Goal: Task Accomplishment & Management: Use online tool/utility

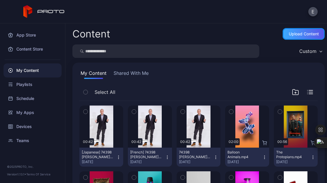
click at [286, 29] on div "Upload Content" at bounding box center [304, 34] width 42 height 12
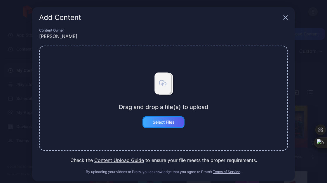
click at [167, 126] on div "Select Files" at bounding box center [164, 122] width 42 height 12
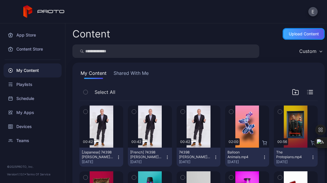
click at [289, 34] on div "Upload Content" at bounding box center [304, 34] width 30 height 5
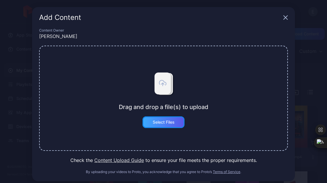
click at [175, 117] on div "Select Files" at bounding box center [164, 122] width 42 height 12
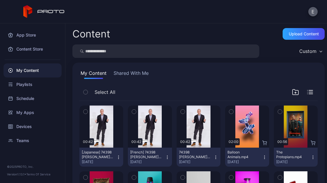
click at [316, 9] on button "E" at bounding box center [312, 11] width 9 height 9
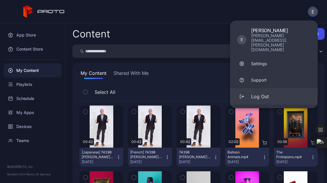
click at [259, 93] on div "Log Out" at bounding box center [260, 96] width 18 height 7
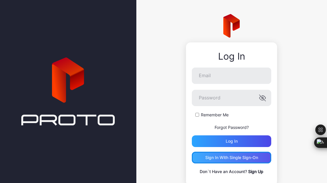
click at [216, 154] on div "Sign in With Single Sign-On" at bounding box center [231, 158] width 79 height 12
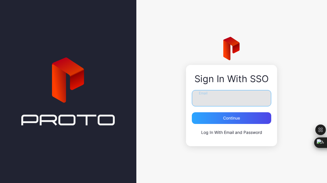
click at [209, 99] on input "Email" at bounding box center [231, 98] width 79 height 16
type input "**********"
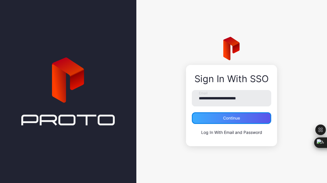
click at [233, 118] on div "Continue" at bounding box center [231, 118] width 17 height 5
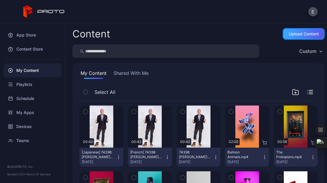
click at [296, 29] on div "Upload Content" at bounding box center [304, 34] width 42 height 12
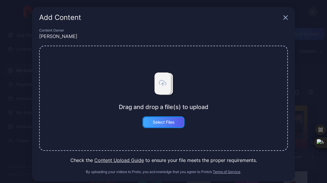
click at [158, 120] on div "Select Files" at bounding box center [164, 122] width 22 height 5
click at [166, 124] on button "Select Files" at bounding box center [164, 122] width 42 height 12
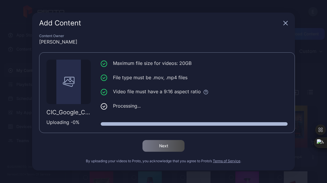
click at [287, 21] on icon "button" at bounding box center [286, 23] width 4 height 4
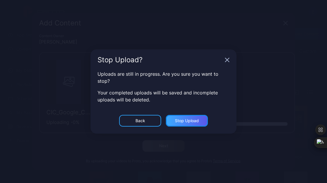
click at [195, 118] on div "Stop Upload" at bounding box center [187, 120] width 24 height 5
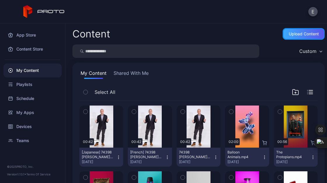
click at [297, 31] on div "Upload Content" at bounding box center [304, 34] width 42 height 12
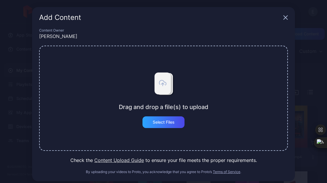
click at [93, 112] on div "Drag and drop a file(s) to upload Select Files" at bounding box center [163, 98] width 249 height 105
click at [168, 126] on div "Select Files" at bounding box center [164, 122] width 42 height 12
click at [166, 127] on button "Select Files" at bounding box center [164, 122] width 42 height 12
click at [187, 72] on div "Drag and drop a file(s) to upload Select Files" at bounding box center [164, 98] width 90 height 60
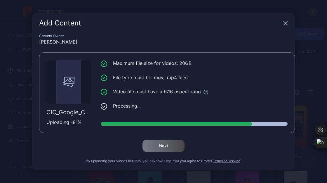
click at [226, 59] on div "CIC_Google_Cloud_Blue_v1(2).mov Uploading - 81 % Maximum file size for videos: …" at bounding box center [167, 92] width 256 height 81
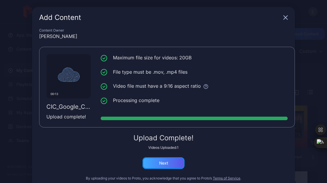
click at [166, 163] on div "Next" at bounding box center [164, 163] width 42 height 12
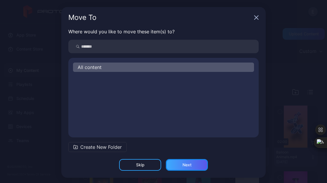
click at [183, 164] on div "Next" at bounding box center [187, 164] width 9 height 5
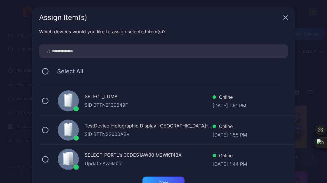
scroll to position [4, 0]
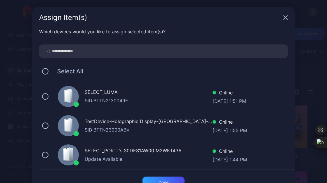
click at [126, 101] on div "SID: BTTN2130049F" at bounding box center [149, 100] width 128 height 7
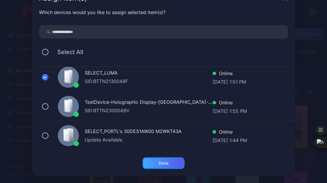
click at [166, 164] on div "Done" at bounding box center [164, 163] width 42 height 12
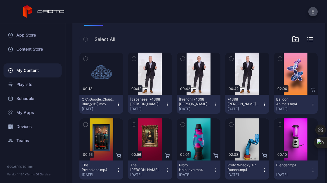
scroll to position [54, 0]
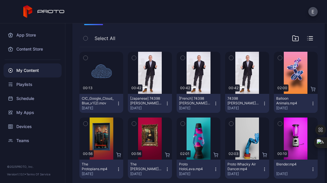
click at [119, 104] on icon "button" at bounding box center [118, 103] width 5 height 5
click at [37, 126] on div "Devices" at bounding box center [33, 126] width 58 height 14
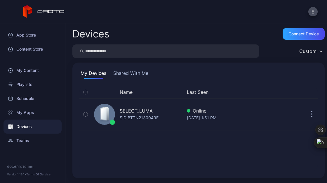
click at [161, 116] on div "SELECT_LUMA SID: BTTN2130049F" at bounding box center [137, 114] width 91 height 29
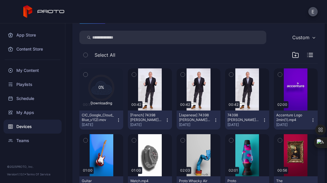
scroll to position [78, 0]
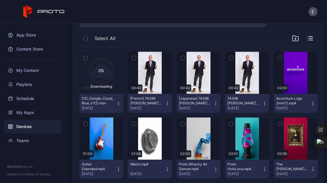
scroll to position [98, 0]
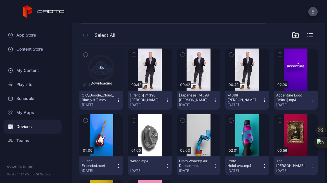
click at [104, 75] on icon at bounding box center [101, 68] width 24 height 24
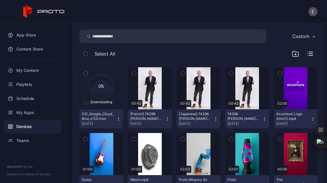
scroll to position [79, 0]
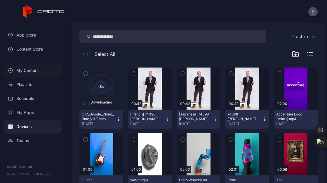
click at [32, 71] on div "My Content" at bounding box center [33, 70] width 58 height 14
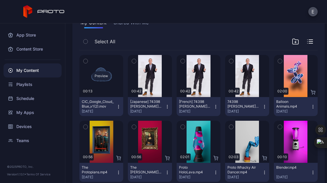
scroll to position [51, 0]
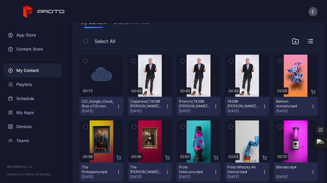
click at [116, 107] on icon "button" at bounding box center [118, 106] width 5 height 5
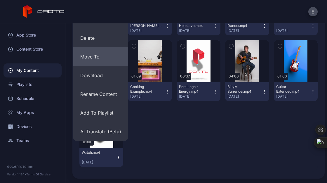
scroll to position [197, 0]
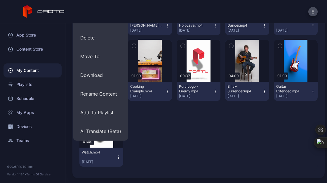
click at [163, 133] on div at bounding box center [150, 135] width 44 height 61
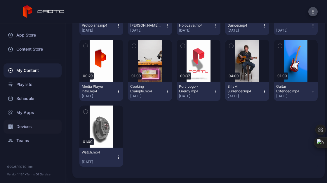
click at [27, 124] on div "Devices" at bounding box center [33, 126] width 58 height 14
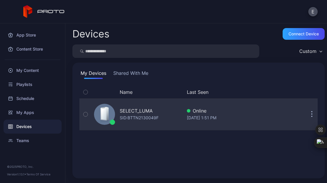
click at [145, 119] on div "SID: BTTN2130049F" at bounding box center [139, 117] width 39 height 7
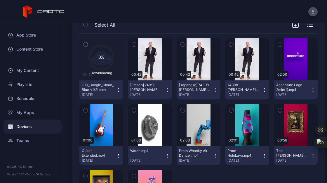
scroll to position [108, 0]
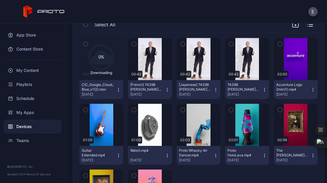
click at [116, 86] on button "CIC_Google_Cloud_Blue_v1(2).mov Sep 12, 2025" at bounding box center [101, 89] width 44 height 19
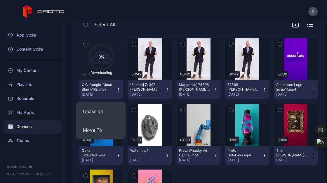
click at [122, 36] on div "0% Downloading 00:13 CIC_Google_Cloud_Blue_v1(2).mov Sep 12, 2025 00:42 [French…" at bounding box center [198, 134] width 238 height 202
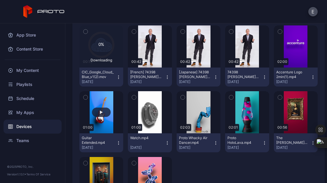
scroll to position [107, 0]
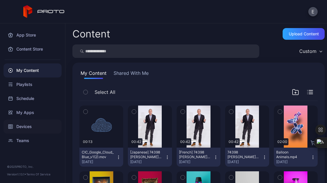
click at [25, 124] on div "Devices" at bounding box center [33, 126] width 58 height 14
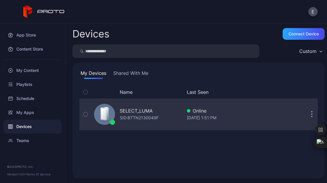
click at [107, 116] on icon at bounding box center [108, 113] width 2 height 13
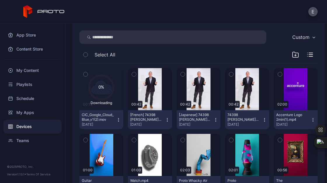
scroll to position [79, 0]
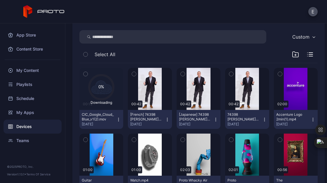
click at [101, 90] on icon at bounding box center [101, 87] width 24 height 24
click at [116, 117] on icon "button" at bounding box center [118, 119] width 5 height 5
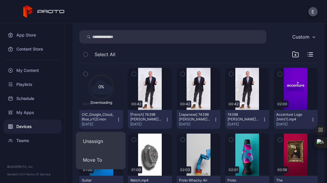
click at [116, 117] on icon "button" at bounding box center [118, 119] width 5 height 5
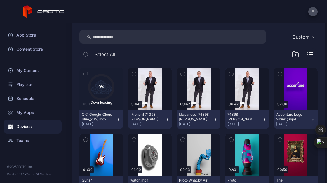
click at [101, 88] on text "0%" at bounding box center [101, 86] width 6 height 5
click at [100, 90] on icon at bounding box center [101, 87] width 24 height 24
click at [119, 121] on icon "button" at bounding box center [119, 121] width 0 height 0
click at [127, 53] on div "Select All" at bounding box center [198, 55] width 238 height 15
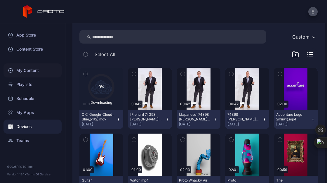
click at [29, 73] on div "My Content" at bounding box center [33, 70] width 58 height 14
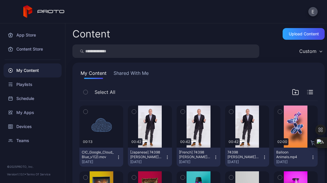
click at [86, 110] on icon "button" at bounding box center [86, 111] width 4 height 6
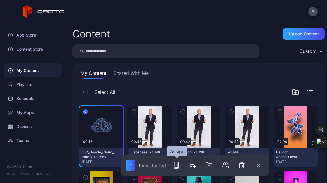
click at [178, 164] on icon "button" at bounding box center [176, 164] width 7 height 7
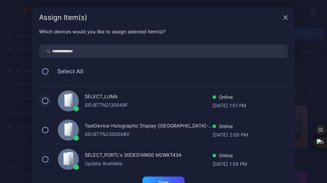
click at [42, 100] on button at bounding box center [45, 101] width 6 height 6
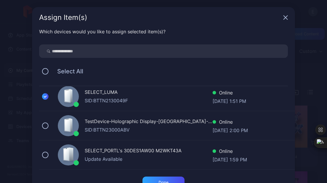
click at [164, 176] on div "Which devices would you like to assign selected item(s)? Select All SELECT_LUMA…" at bounding box center [163, 102] width 263 height 148
click at [161, 179] on div "Done" at bounding box center [164, 182] width 42 height 12
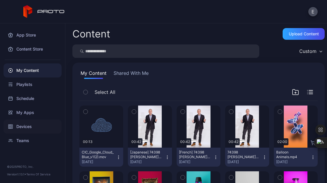
click at [23, 128] on div "Devices" at bounding box center [33, 126] width 58 height 14
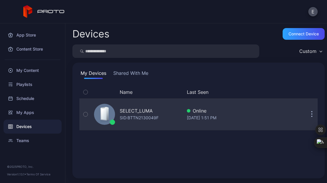
click at [124, 109] on div "SELECT_LUMA" at bounding box center [136, 110] width 33 height 7
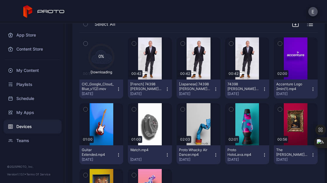
scroll to position [109, 0]
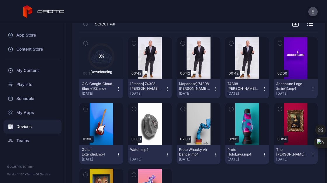
click at [101, 60] on icon at bounding box center [101, 56] width 24 height 24
click at [95, 86] on div "CIC_Google_Cloud_Blue_v1(2).mov" at bounding box center [98, 85] width 32 height 9
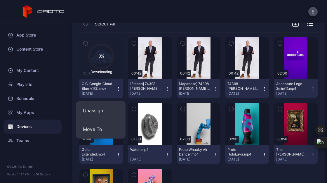
click at [100, 83] on div "CIC_Google_Cloud_Blue_v1(2).mov" at bounding box center [98, 85] width 32 height 9
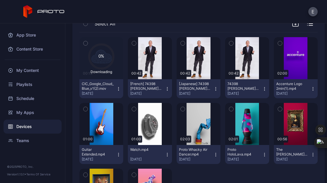
click at [100, 48] on icon at bounding box center [101, 56] width 24 height 24
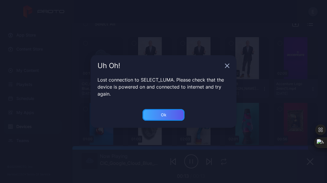
click at [161, 113] on div "Ok" at bounding box center [164, 114] width 6 height 5
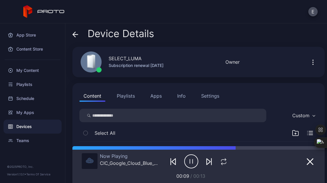
click at [27, 124] on div "Devices" at bounding box center [33, 126] width 58 height 14
